Goal: Task Accomplishment & Management: Use online tool/utility

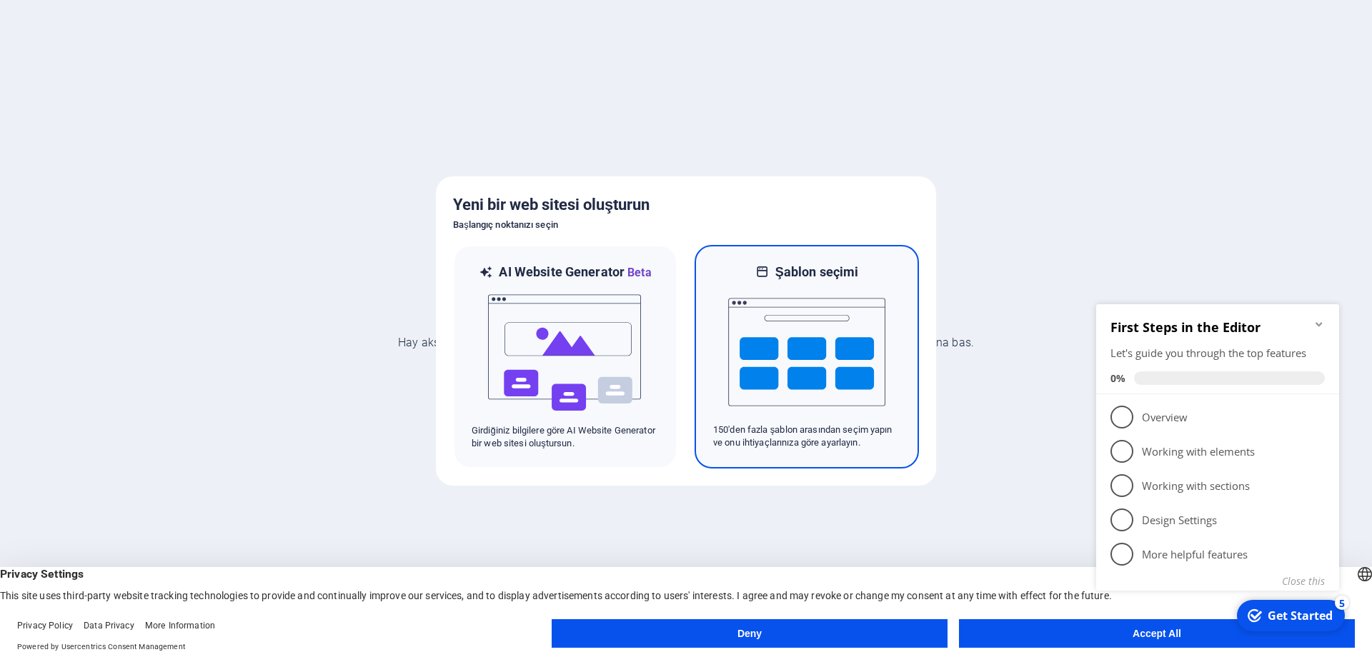
click at [769, 346] on img at bounding box center [806, 352] width 157 height 143
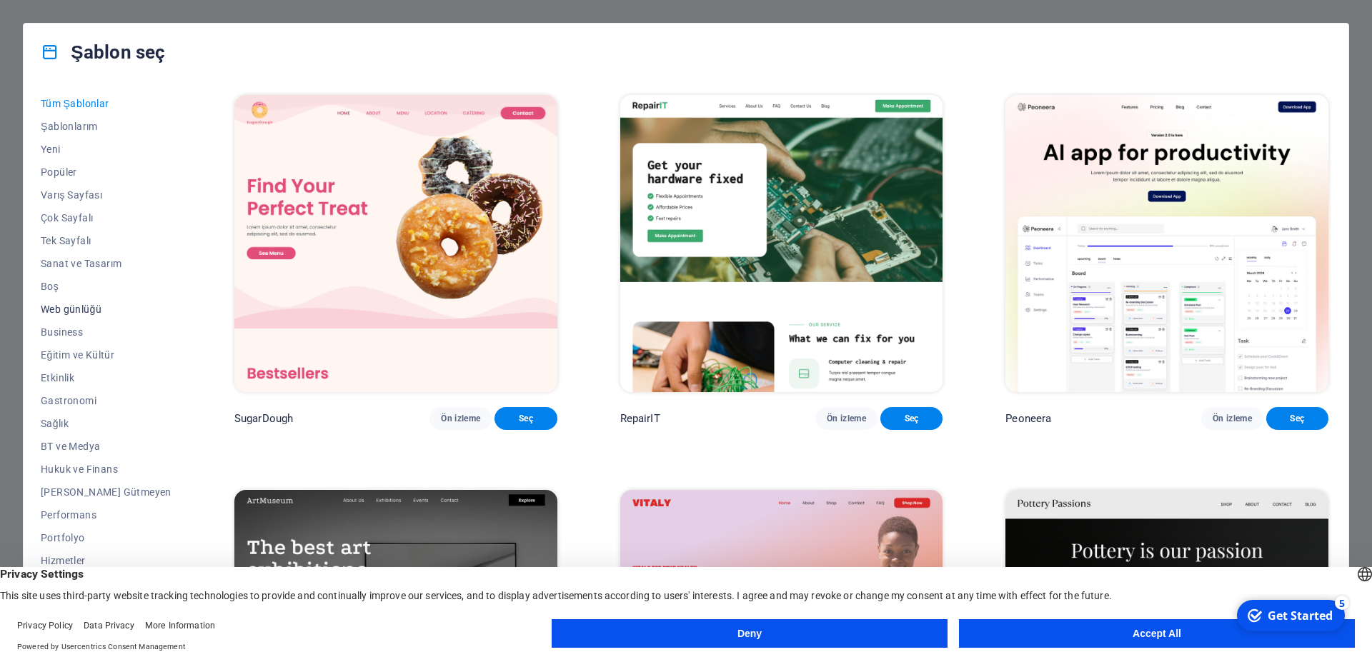
click at [55, 309] on span "Web günlüğü" at bounding box center [106, 309] width 131 height 11
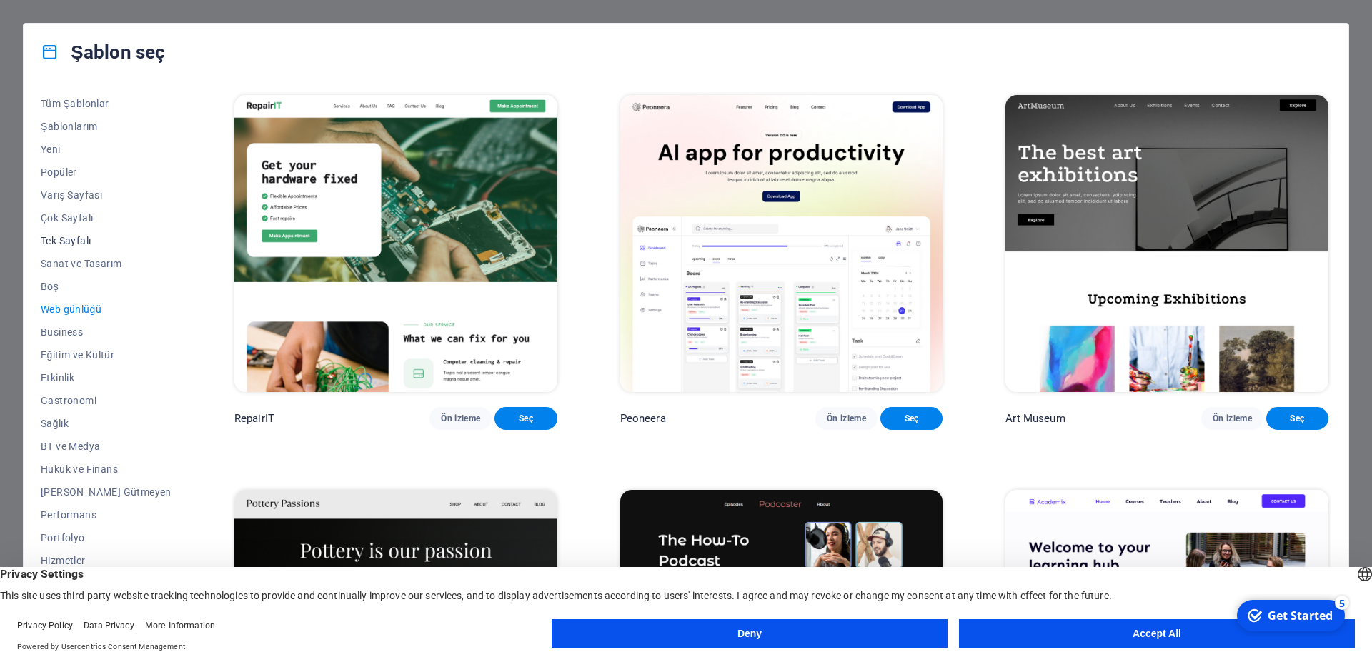
click at [88, 236] on span "Tek Sayfalı" at bounding box center [106, 240] width 131 height 11
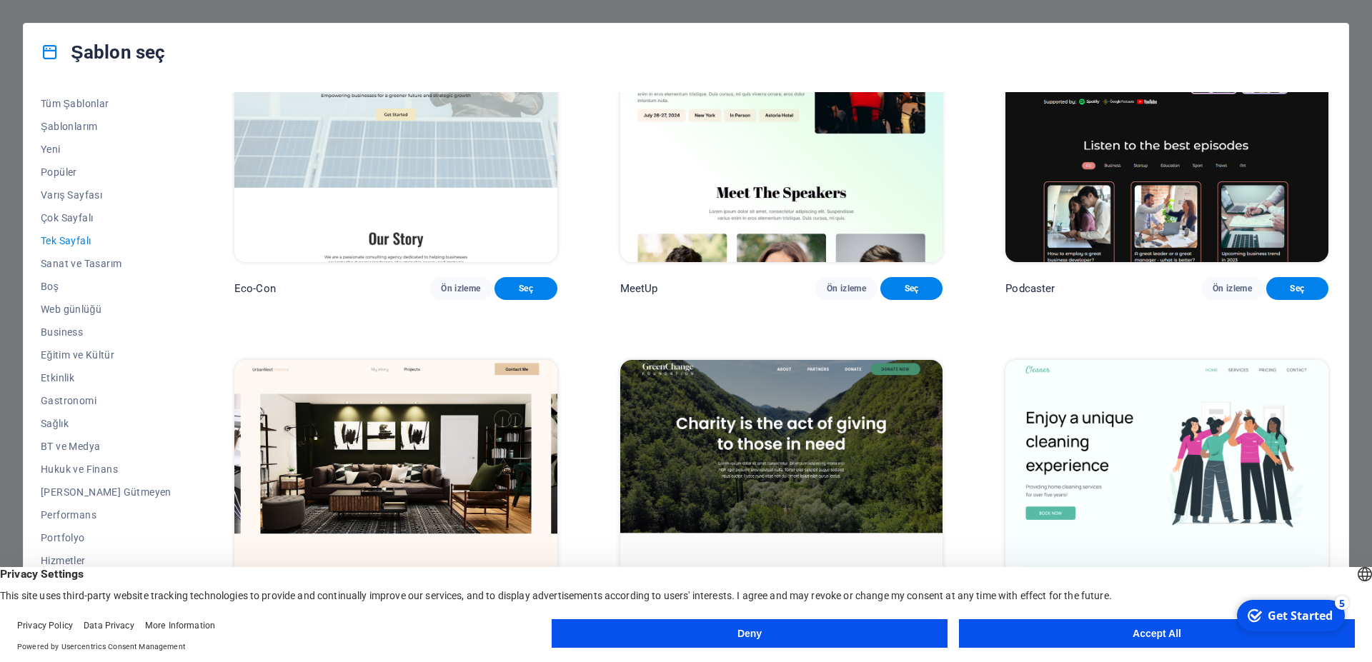
scroll to position [836, 0]
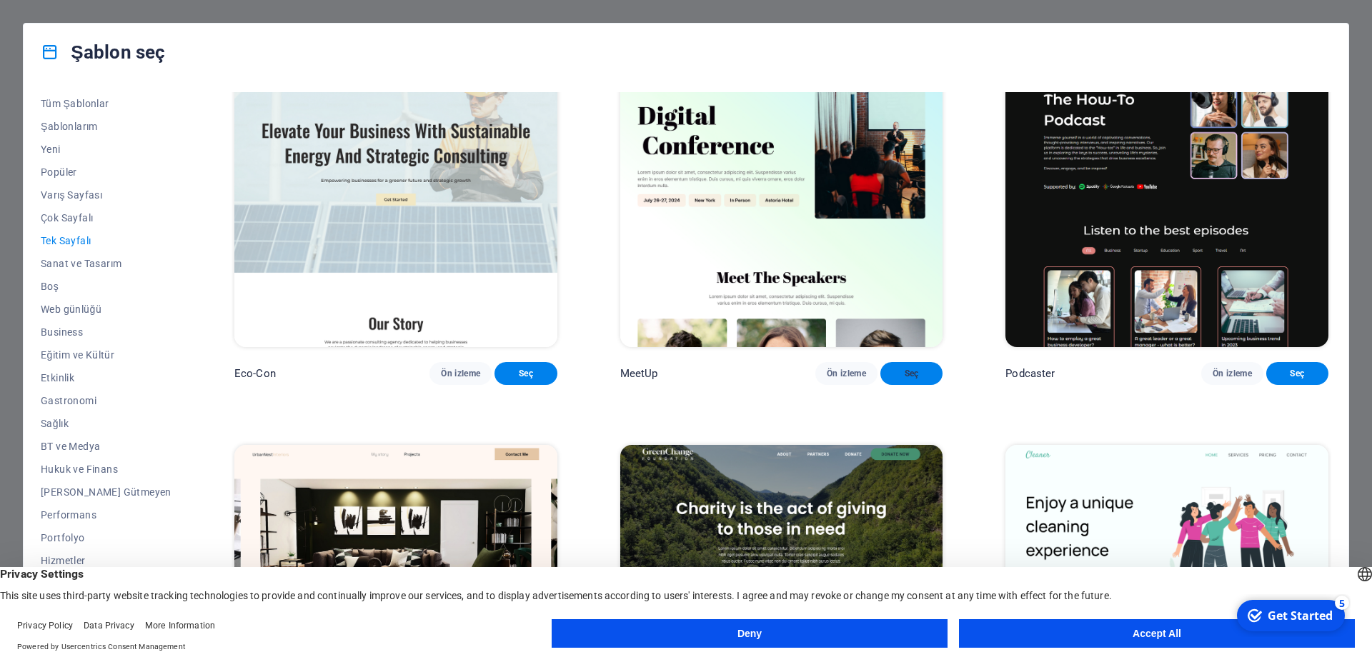
click at [892, 379] on span "Seç" at bounding box center [911, 373] width 39 height 11
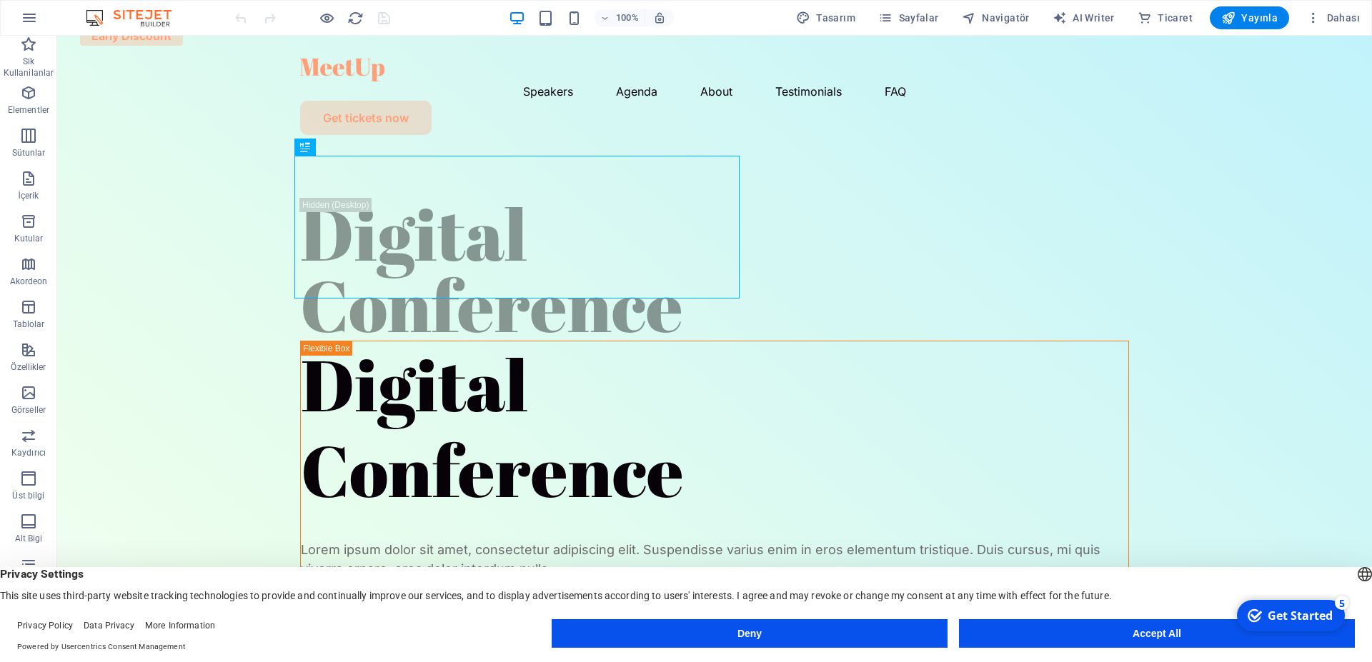
click at [1093, 626] on button "Accept All" at bounding box center [1157, 633] width 396 height 29
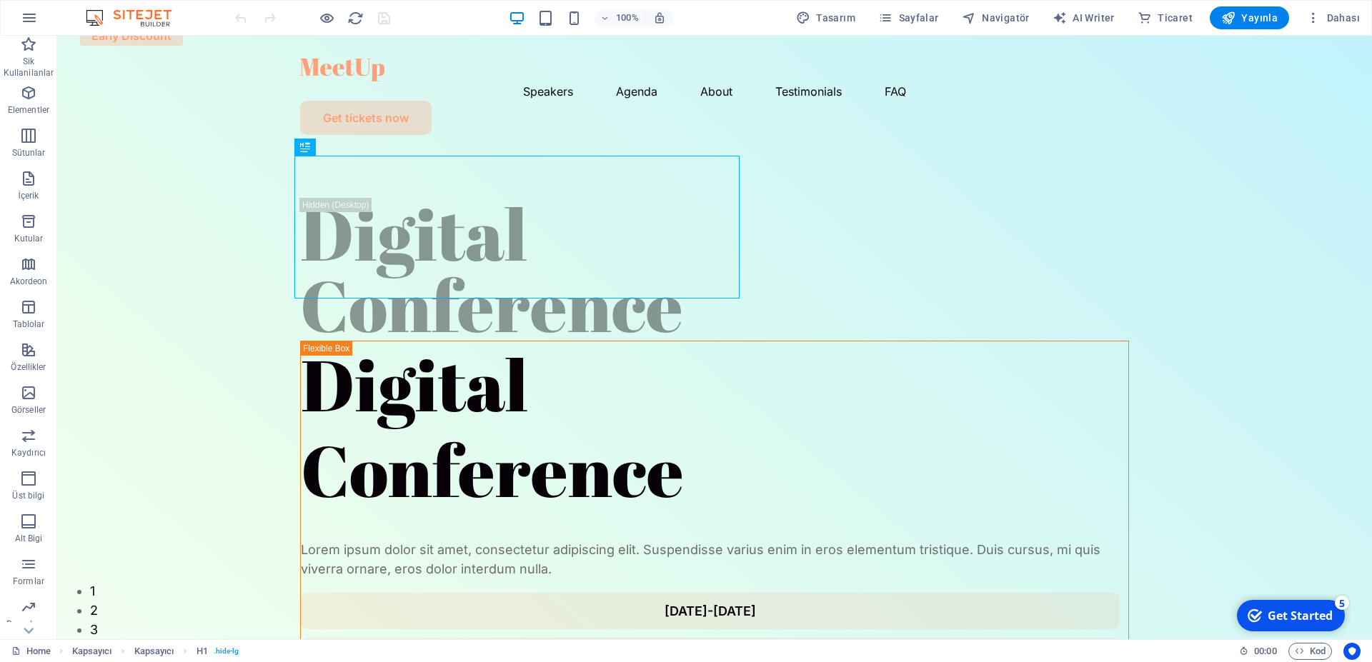
click at [1276, 614] on div "Get Started" at bounding box center [1300, 616] width 65 height 16
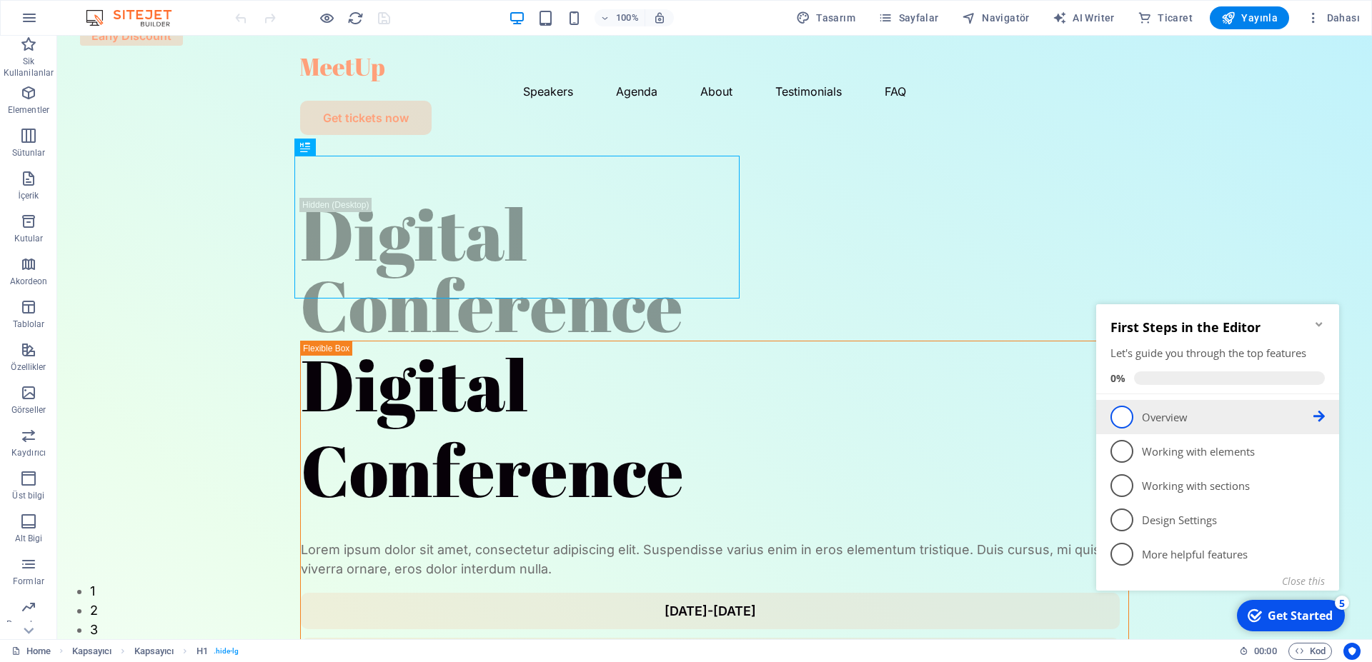
click at [1191, 424] on p "Overview - incomplete" at bounding box center [1227, 417] width 171 height 15
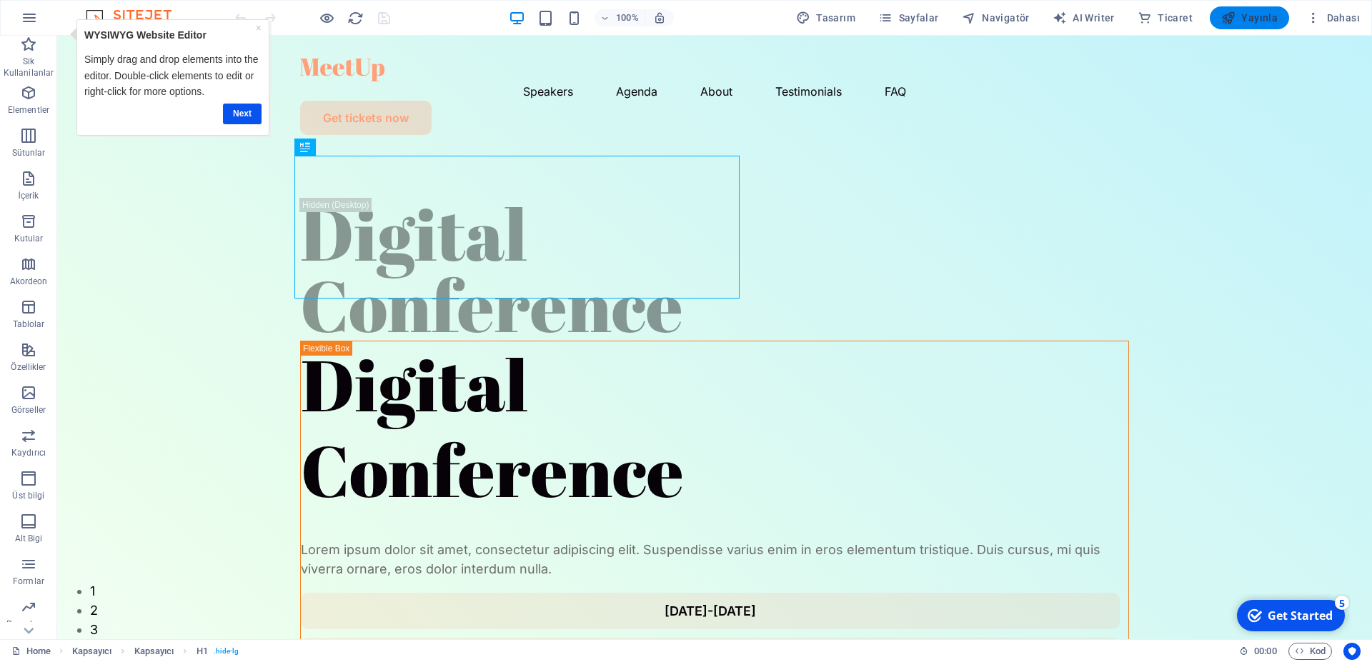
click at [1259, 19] on span "Yayınla" at bounding box center [1249, 18] width 56 height 14
